Goal: Task Accomplishment & Management: Complete application form

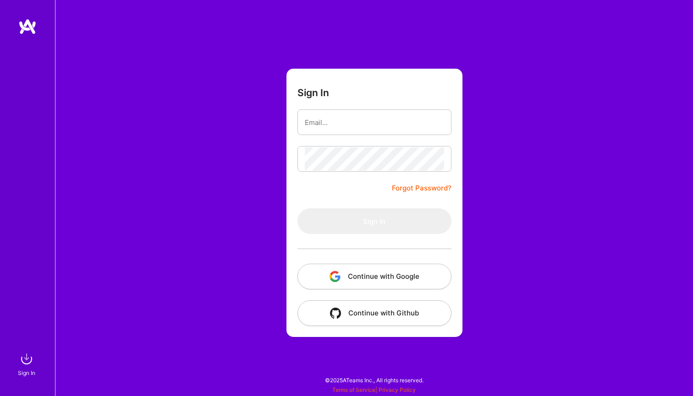
click at [386, 273] on button "Continue with Google" at bounding box center [374, 277] width 154 height 26
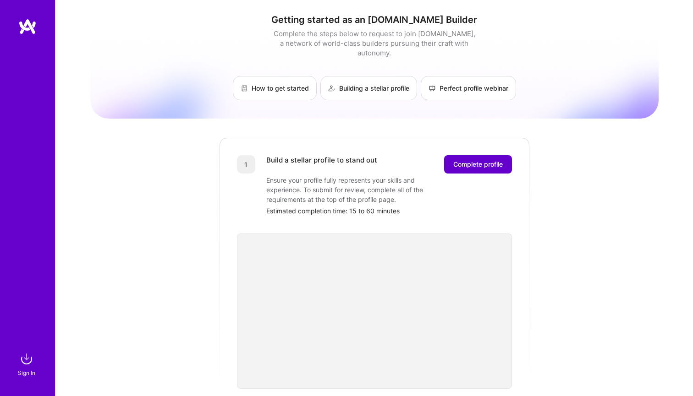
click at [477, 160] on span "Complete profile" at bounding box center [477, 164] width 49 height 9
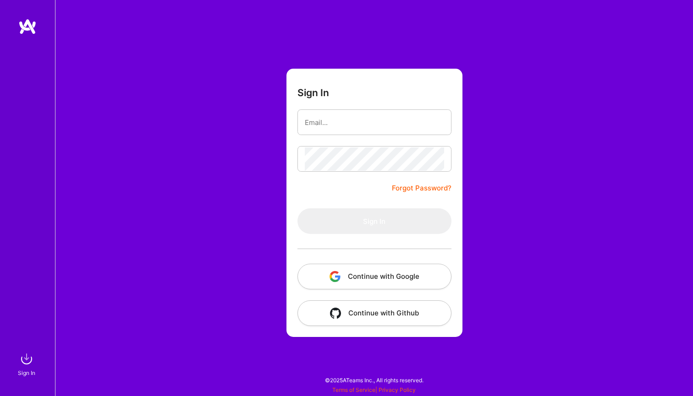
click at [385, 278] on button "Continue with Google" at bounding box center [374, 277] width 154 height 26
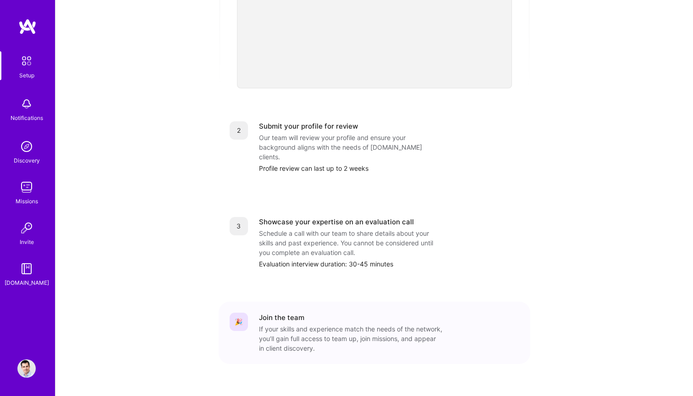
scroll to position [300, 0]
click at [27, 184] on img at bounding box center [26, 187] width 18 height 18
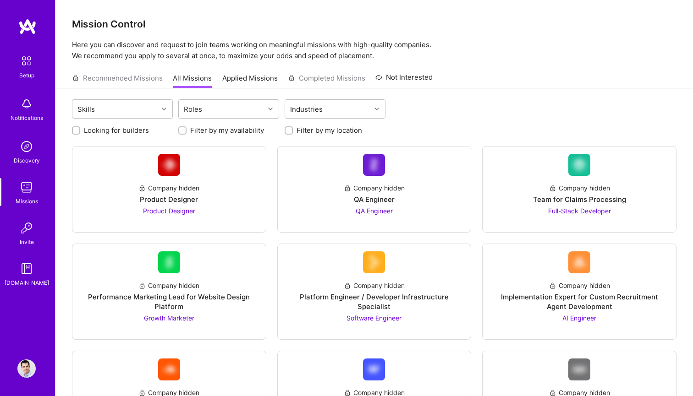
click at [28, 66] on img at bounding box center [26, 60] width 19 height 19
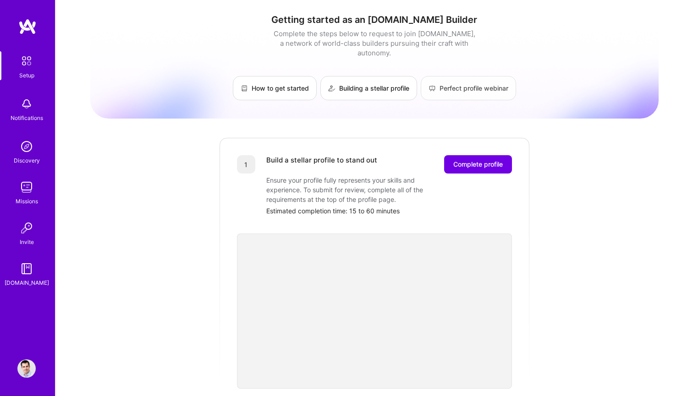
click at [463, 77] on link "Perfect profile webinar" at bounding box center [467, 88] width 95 height 24
click at [469, 160] on button "Complete profile" at bounding box center [478, 164] width 68 height 18
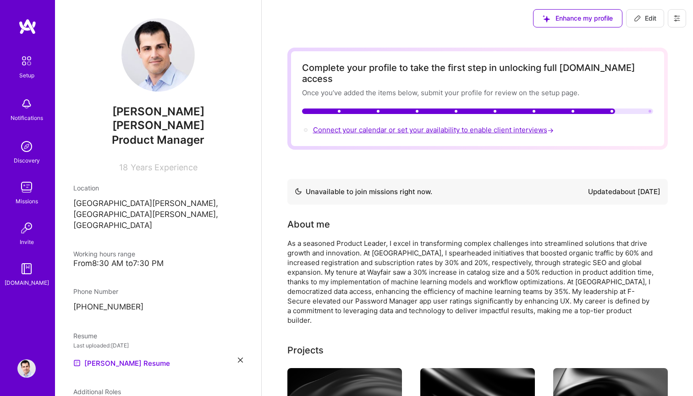
click at [476, 125] on span "Connect your calendar or set your availability to enable client interviews →" at bounding box center [434, 129] width 242 height 9
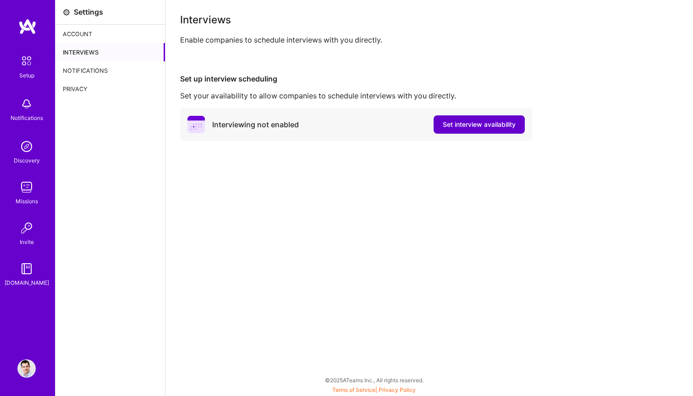
click at [483, 126] on span "Set interview availability" at bounding box center [478, 124] width 73 height 9
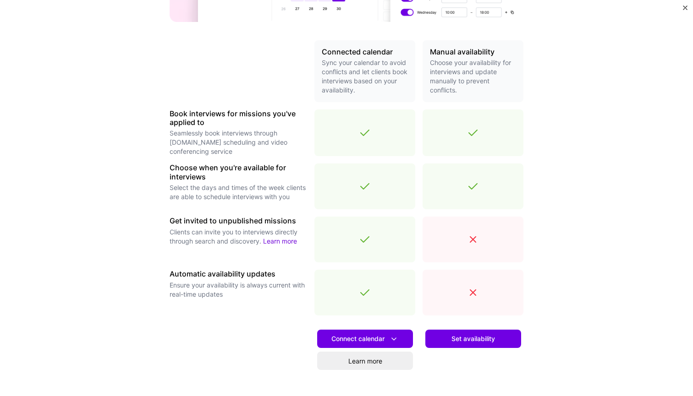
scroll to position [187, 0]
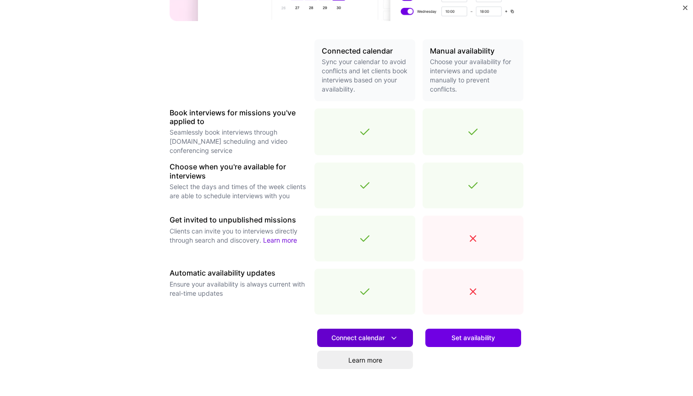
click at [375, 339] on span "Connect calendar" at bounding box center [364, 338] width 67 height 10
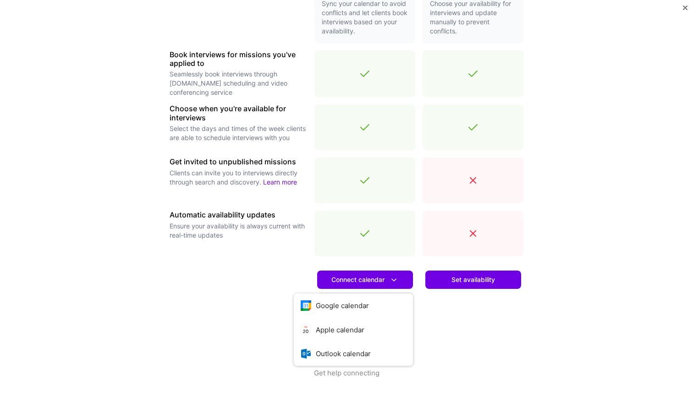
scroll to position [246, 0]
click at [350, 303] on button "Google calendar" at bounding box center [353, 306] width 119 height 24
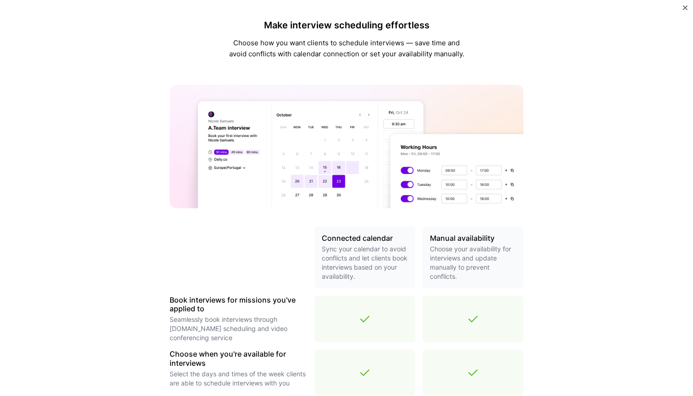
scroll to position [0, 0]
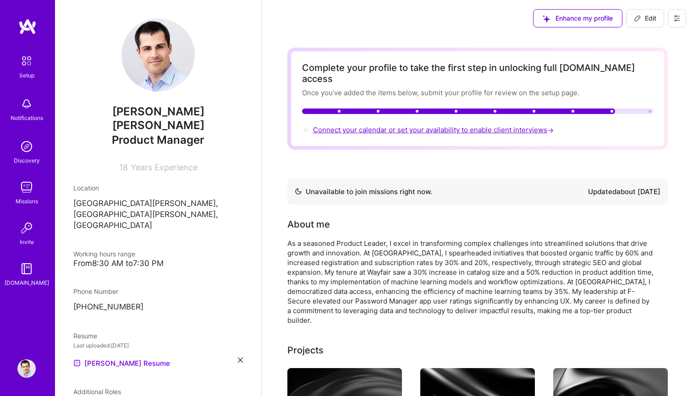
click at [471, 125] on span "Connect your calendar or set your availability to enable client interviews →" at bounding box center [434, 129] width 242 height 9
click at [457, 125] on span "Connect your calendar or set your availability to enable client interviews →" at bounding box center [434, 129] width 242 height 9
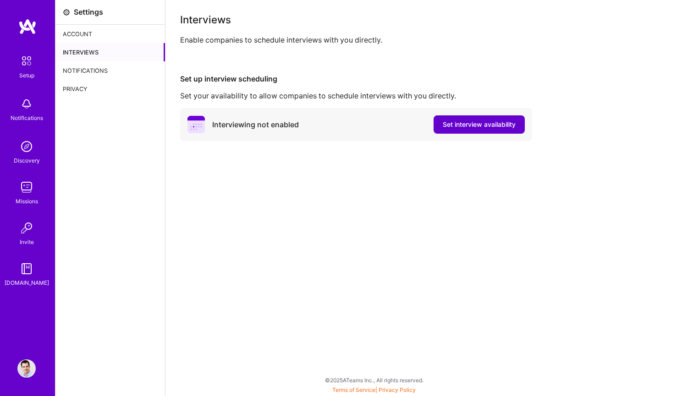
click at [476, 123] on span "Set interview availability" at bounding box center [478, 124] width 73 height 9
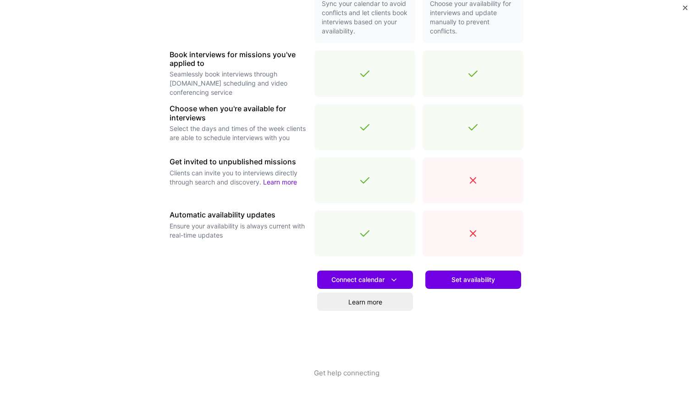
scroll to position [246, 0]
click at [467, 279] on span "Set availability" at bounding box center [473, 279] width 44 height 9
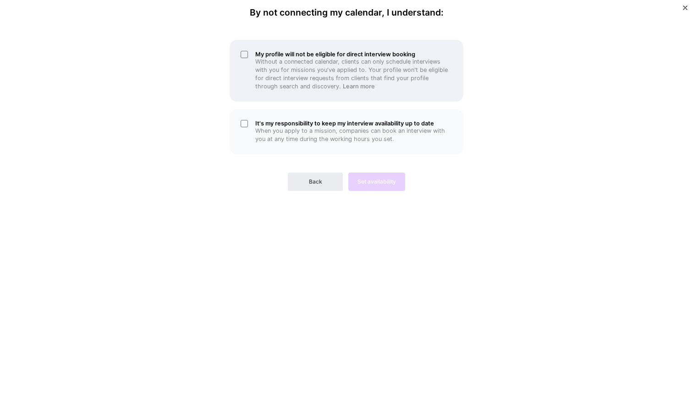
click at [244, 56] on div "My profile will not be eligible for direct interview booking Without a connecte…" at bounding box center [346, 71] width 234 height 62
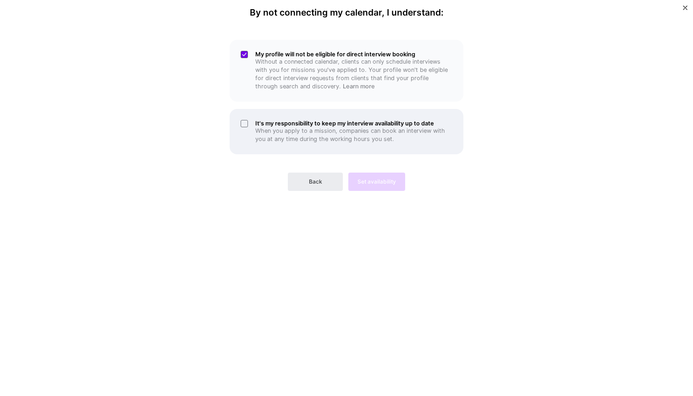
click at [244, 125] on div "It's my responsibility to keep my interview availability up to date When you ap…" at bounding box center [346, 131] width 234 height 45
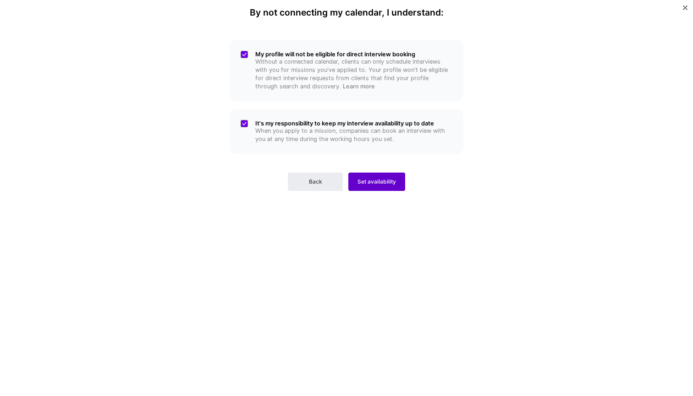
click at [383, 179] on span "Set availability" at bounding box center [376, 182] width 38 height 8
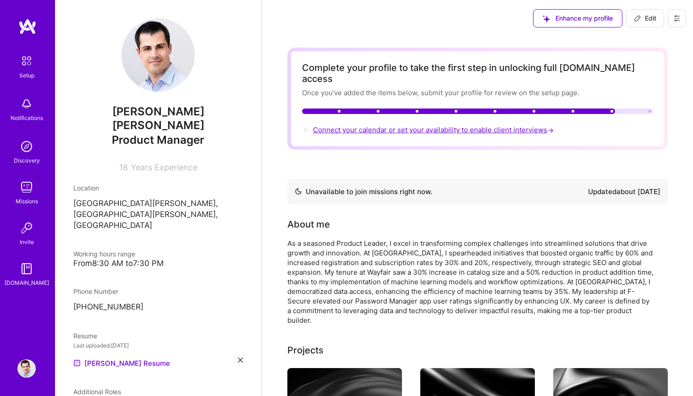
click at [414, 125] on span "Connect your calendar or set your availability to enable client interviews →" at bounding box center [434, 129] width 242 height 9
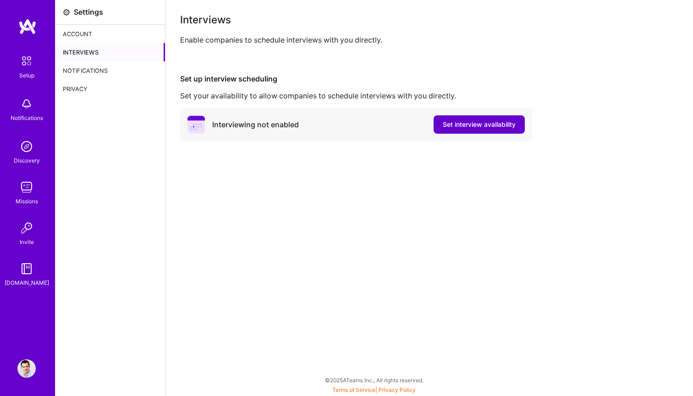
click at [484, 123] on span "Set interview availability" at bounding box center [478, 124] width 73 height 9
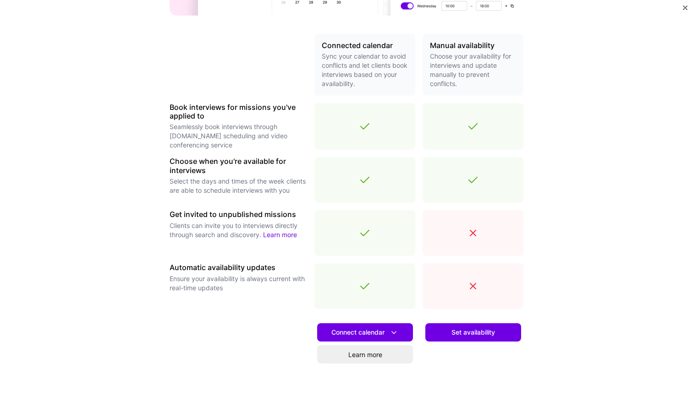
scroll to position [213, 0]
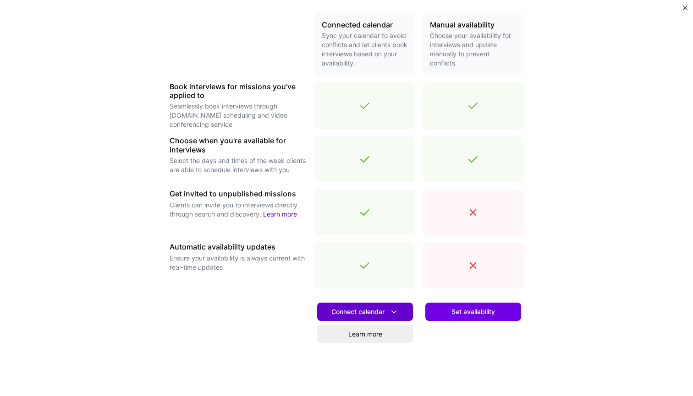
click at [360, 311] on span "Connect calendar" at bounding box center [364, 312] width 67 height 10
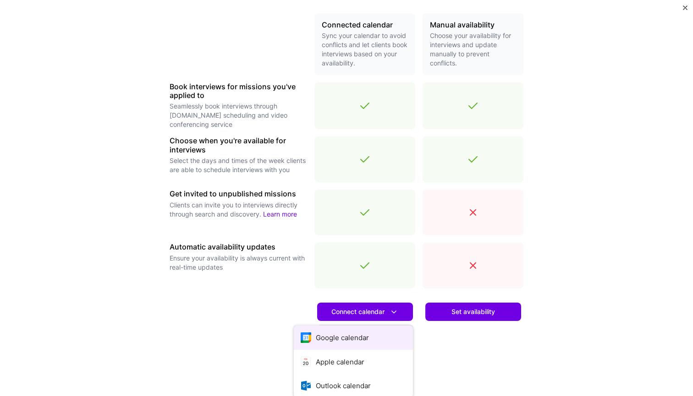
click at [348, 335] on button "Google calendar" at bounding box center [353, 338] width 119 height 24
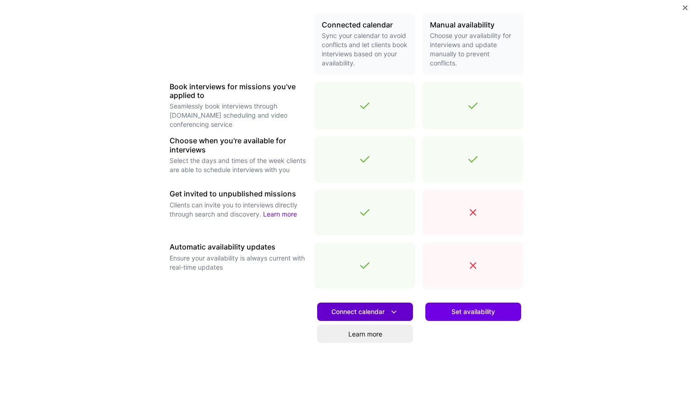
click at [360, 312] on span "Connect calendar" at bounding box center [364, 312] width 67 height 10
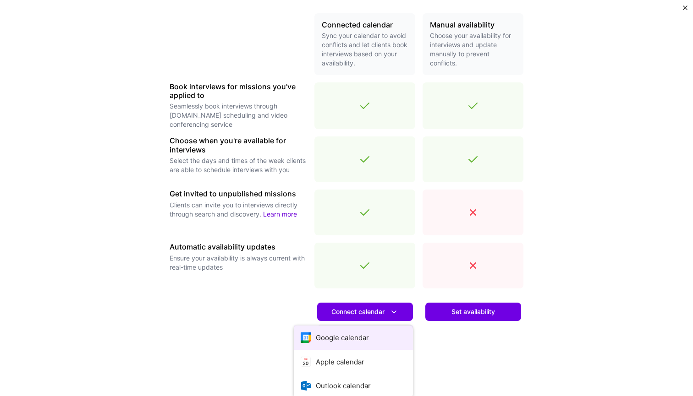
click at [345, 340] on button "Google calendar" at bounding box center [353, 338] width 119 height 24
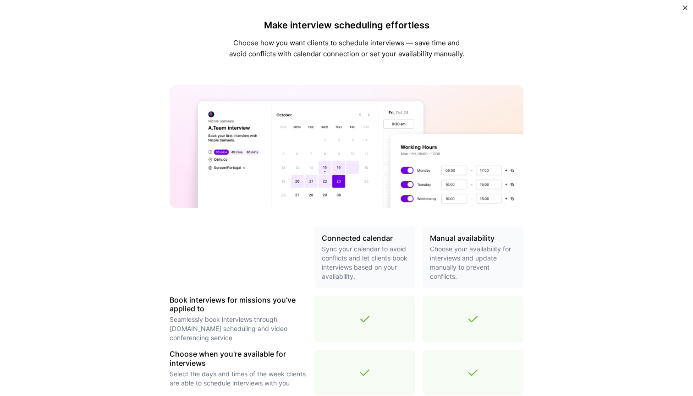
scroll to position [0, 0]
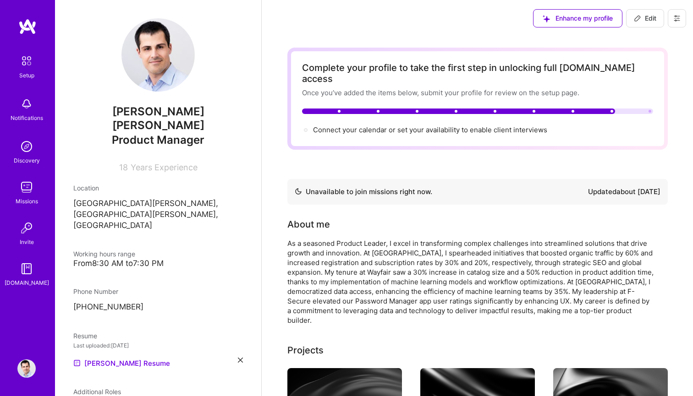
click at [678, 19] on icon at bounding box center [676, 18] width 5 height 1
click at [24, 361] on img at bounding box center [26, 369] width 18 height 18
click at [26, 368] on img at bounding box center [26, 369] width 18 height 18
click at [676, 20] on icon at bounding box center [676, 18] width 7 height 7
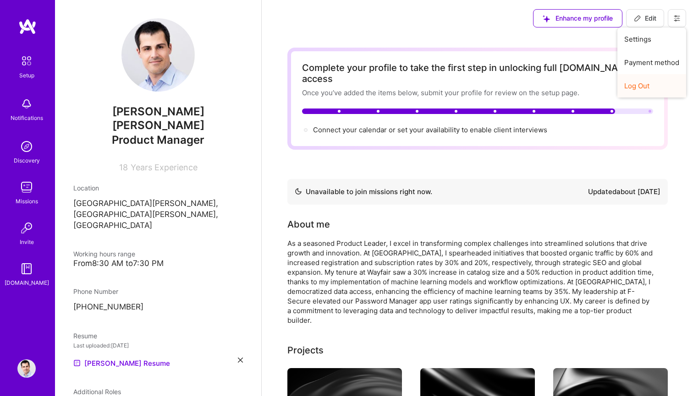
click at [636, 86] on button "Log Out" at bounding box center [651, 85] width 69 height 23
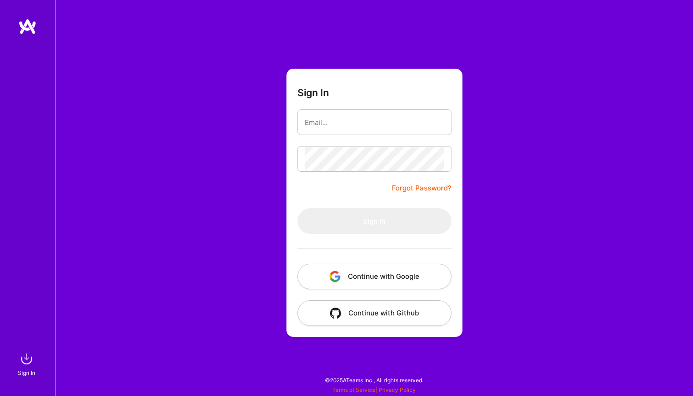
click at [395, 273] on button "Continue with Google" at bounding box center [374, 277] width 154 height 26
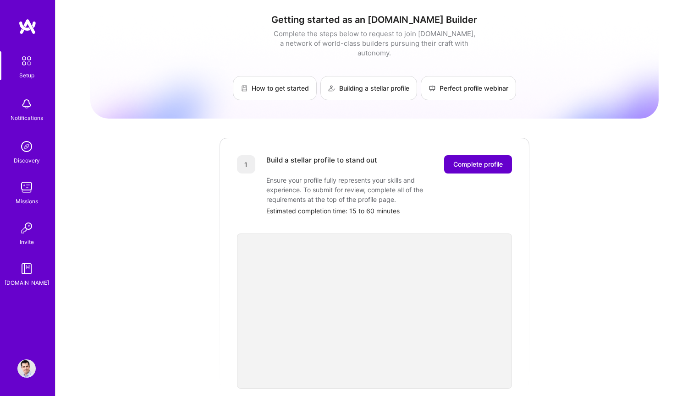
click at [472, 160] on span "Complete profile" at bounding box center [477, 164] width 49 height 9
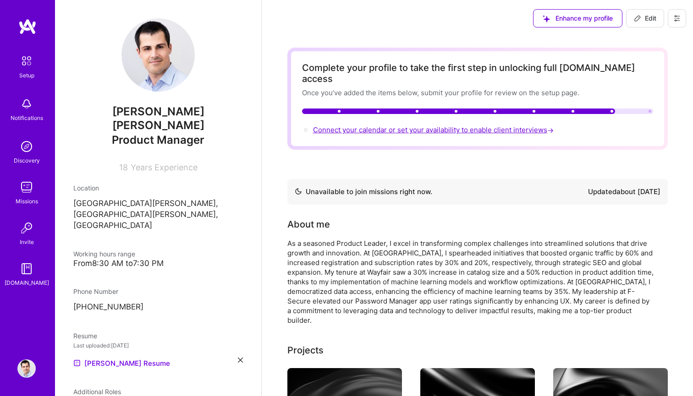
click at [447, 125] on span "Connect your calendar or set your availability to enable client interviews →" at bounding box center [434, 129] width 242 height 9
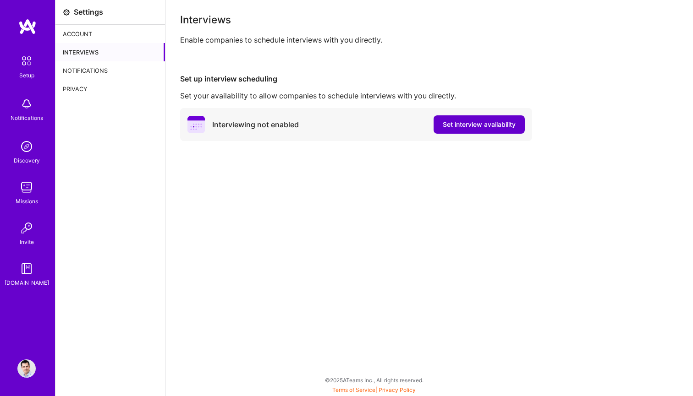
click at [459, 119] on button "Set interview availability" at bounding box center [478, 124] width 91 height 18
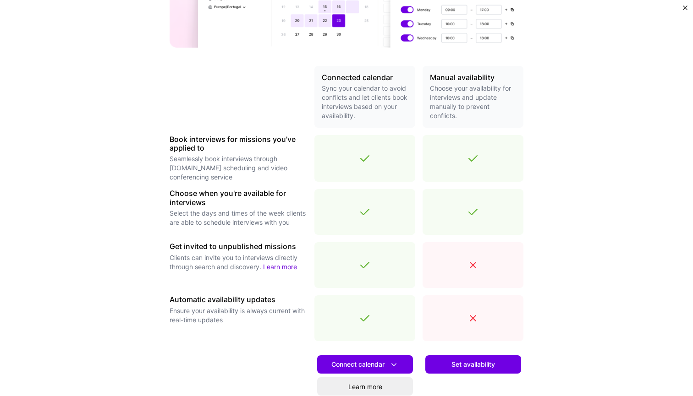
scroll to position [223, 0]
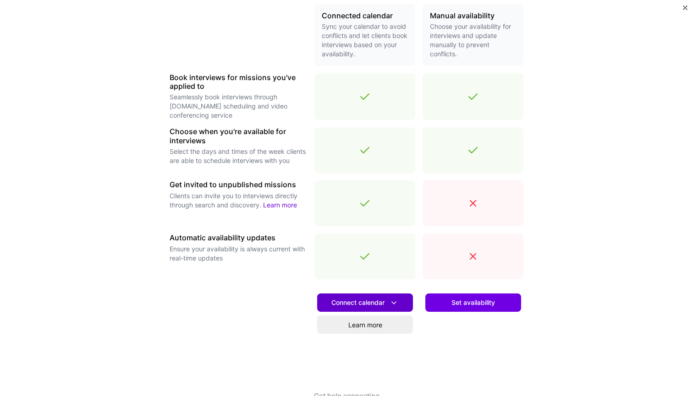
click at [369, 303] on span "Connect calendar" at bounding box center [364, 303] width 67 height 10
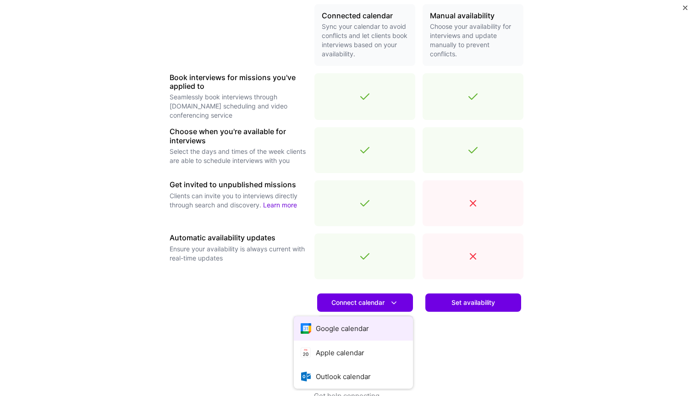
click at [336, 327] on button "Google calendar" at bounding box center [353, 328] width 119 height 24
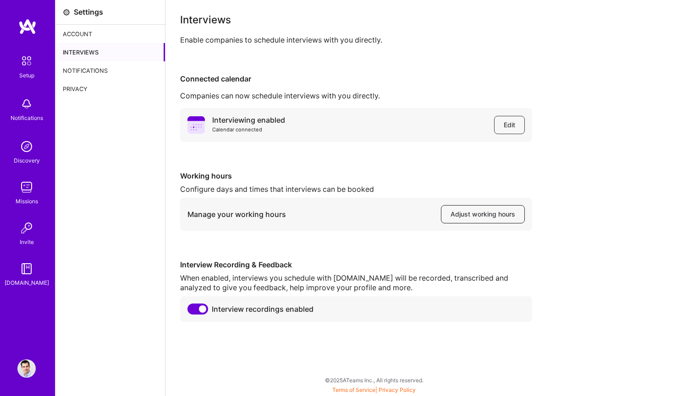
click at [476, 215] on span "Adjust working hours" at bounding box center [482, 214] width 65 height 9
click at [485, 214] on span "Adjust working hours" at bounding box center [482, 214] width 65 height 9
click at [479, 215] on span "Adjust working hours" at bounding box center [482, 214] width 65 height 9
click at [108, 71] on div "Notifications" at bounding box center [109, 70] width 109 height 18
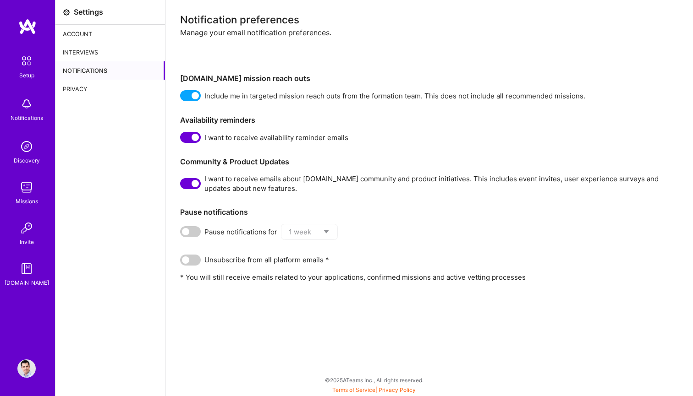
click at [90, 89] on div "Privacy" at bounding box center [109, 89] width 109 height 18
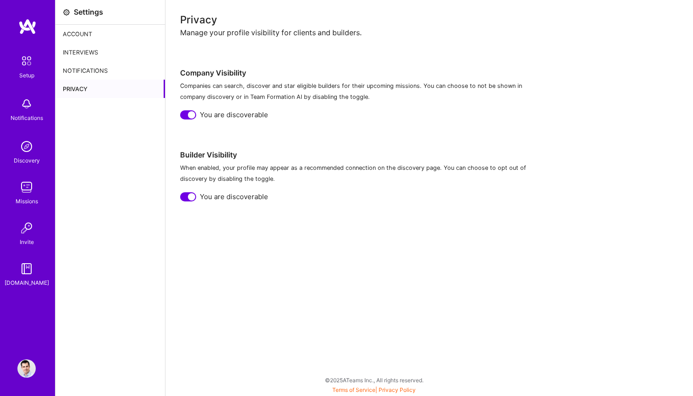
click at [86, 36] on div "Account" at bounding box center [109, 34] width 109 height 18
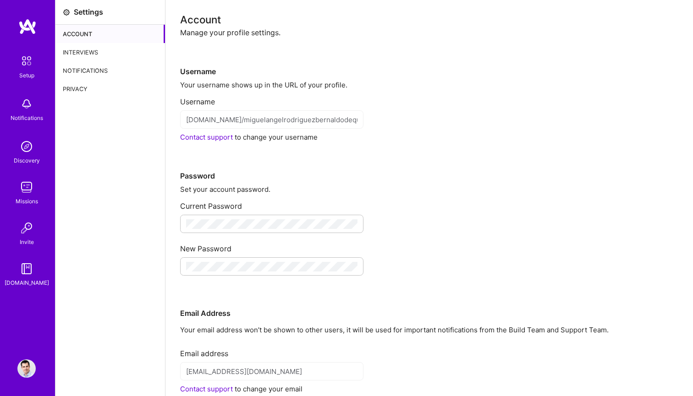
click at [86, 52] on div "Interviews" at bounding box center [109, 52] width 109 height 18
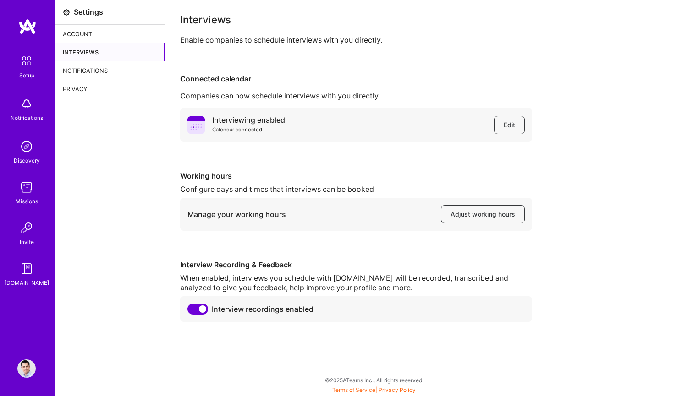
click at [90, 32] on div "Account" at bounding box center [109, 34] width 109 height 18
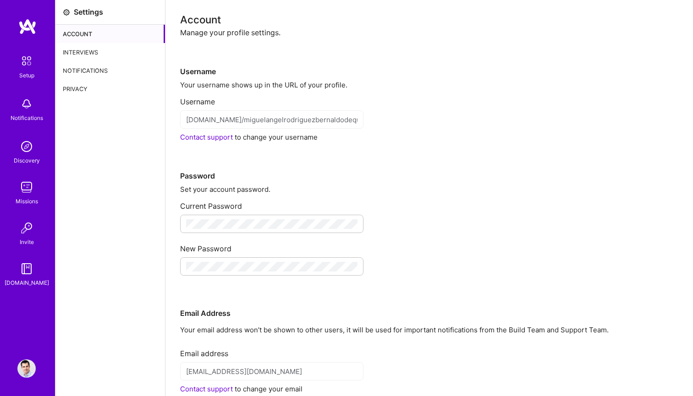
click at [29, 189] on img at bounding box center [26, 187] width 18 height 18
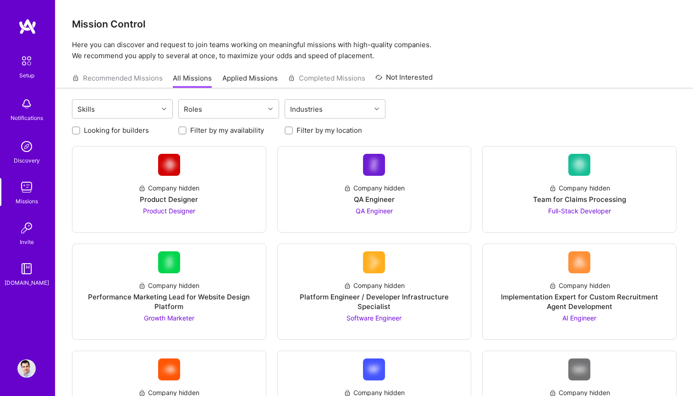
click at [130, 78] on div "Recommended Missions All Missions Applied Missions Completed Missions Not Inter…" at bounding box center [252, 78] width 360 height 20
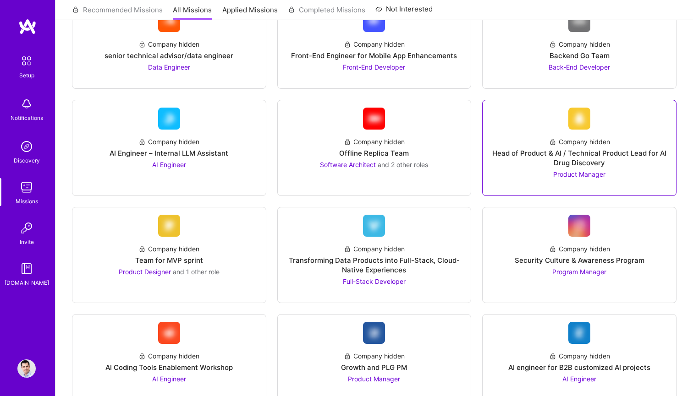
scroll to position [355, 0]
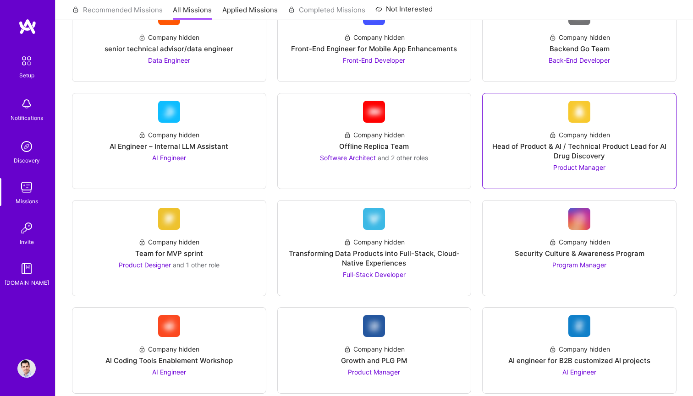
click at [586, 168] on span "Product Manager" at bounding box center [579, 168] width 52 height 8
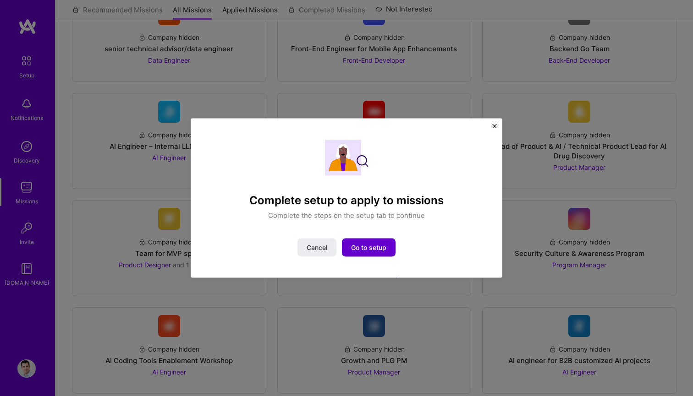
click at [369, 247] on span "Go to setup" at bounding box center [368, 247] width 35 height 9
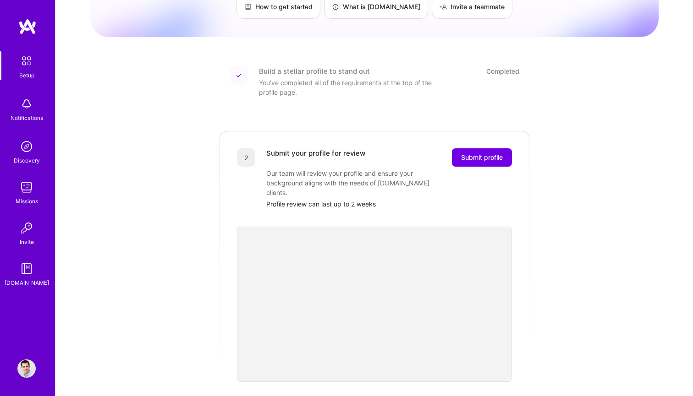
scroll to position [68, 0]
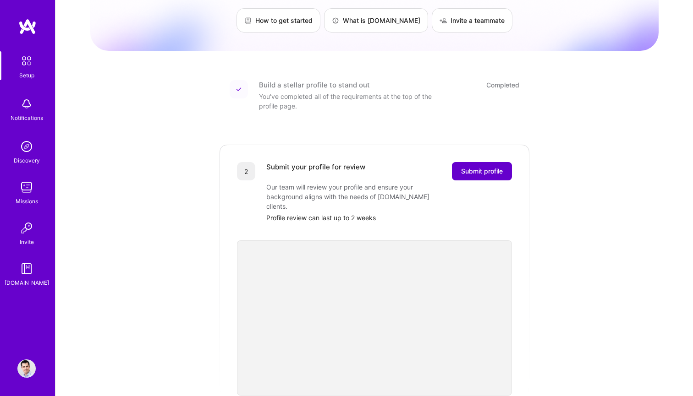
click at [490, 167] on span "Submit profile" at bounding box center [482, 171] width 42 height 9
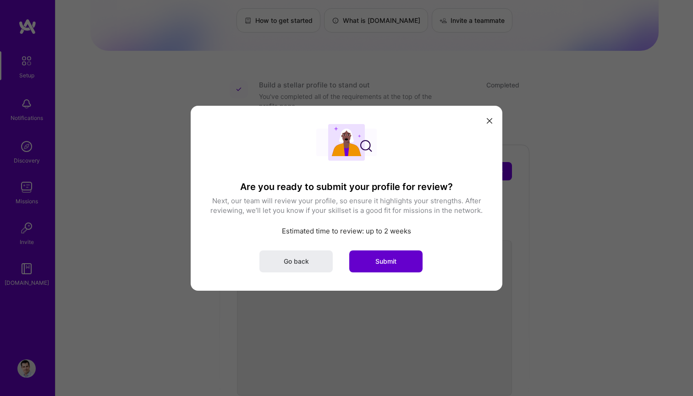
click at [404, 263] on button "Submit" at bounding box center [385, 261] width 73 height 22
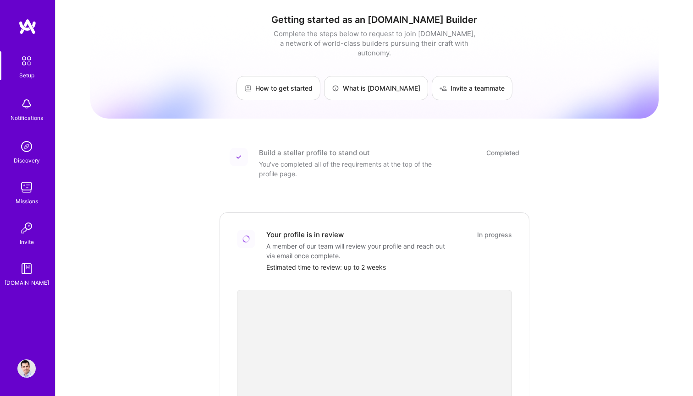
scroll to position [0, 0]
click at [24, 63] on img at bounding box center [26, 60] width 19 height 19
click at [25, 26] on img at bounding box center [27, 26] width 18 height 16
